Goal: Transaction & Acquisition: Purchase product/service

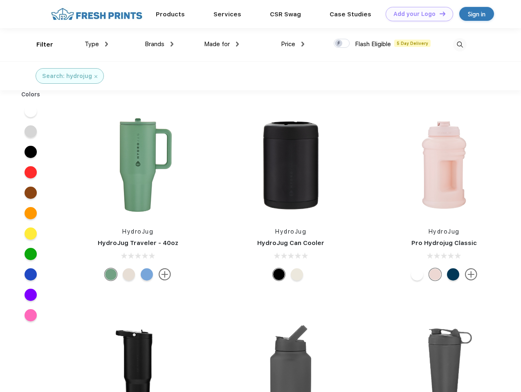
scroll to position [0, 0]
click at [416, 14] on link "Add your Logo Design Tool" at bounding box center [418, 14] width 67 height 14
click at [0, 0] on div "Design Tool" at bounding box center [0, 0] width 0 height 0
click at [439, 13] on link "Add your Logo Design Tool" at bounding box center [418, 14] width 67 height 14
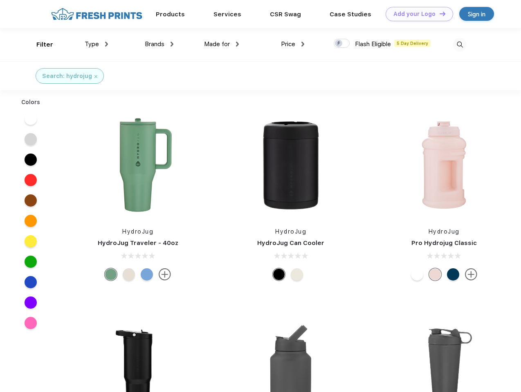
click at [39, 45] on div "Filter" at bounding box center [44, 44] width 17 height 9
click at [96, 44] on span "Type" at bounding box center [92, 43] width 14 height 7
click at [159, 44] on span "Brands" at bounding box center [155, 43] width 20 height 7
click at [222, 44] on span "Made for" at bounding box center [217, 43] width 26 height 7
click at [293, 44] on span "Price" at bounding box center [288, 43] width 14 height 7
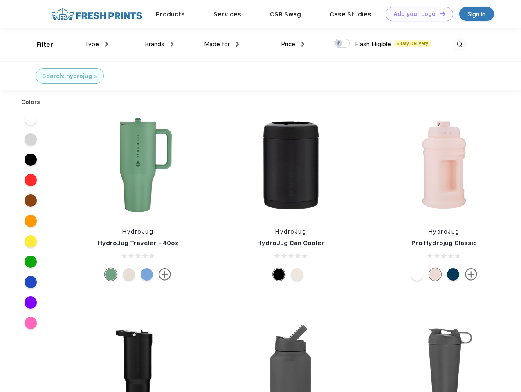
click at [342, 44] on div at bounding box center [342, 43] width 16 height 9
click at [339, 44] on input "checkbox" at bounding box center [336, 40] width 5 height 5
click at [459, 45] on img at bounding box center [459, 44] width 13 height 13
